Goal: Task Accomplishment & Management: Manage account settings

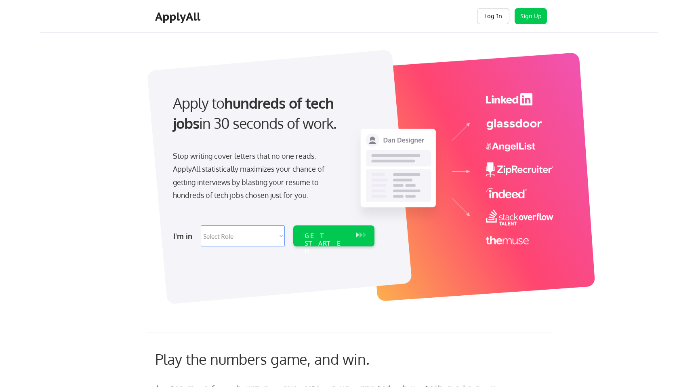
click at [486, 18] on button "Log In" at bounding box center [493, 16] width 32 height 16
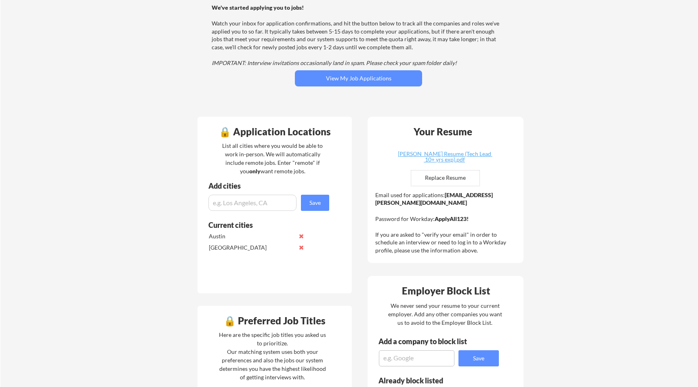
scroll to position [84, 0]
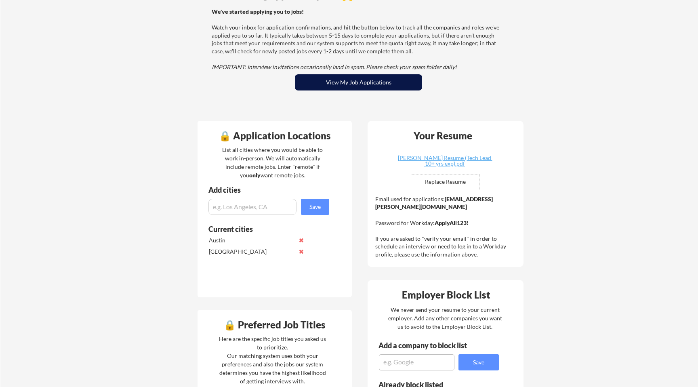
click at [354, 86] on button "View My Job Applications" at bounding box center [358, 82] width 127 height 16
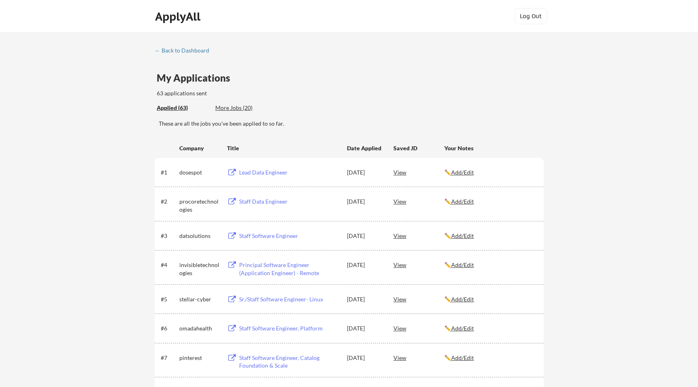
click at [223, 109] on div "More Jobs (20)" at bounding box center [244, 108] width 59 height 8
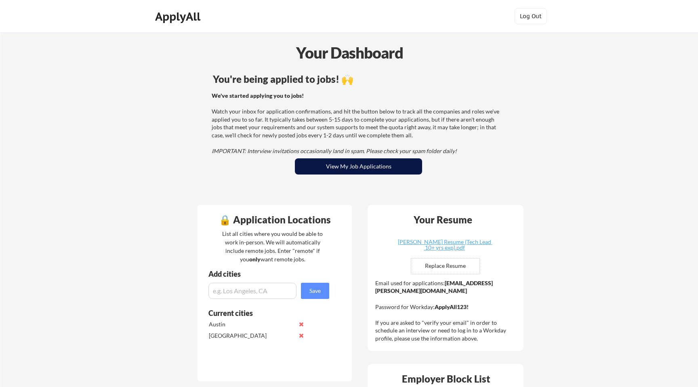
click at [300, 171] on button "View My Job Applications" at bounding box center [358, 166] width 127 height 16
